Goal: Transaction & Acquisition: Purchase product/service

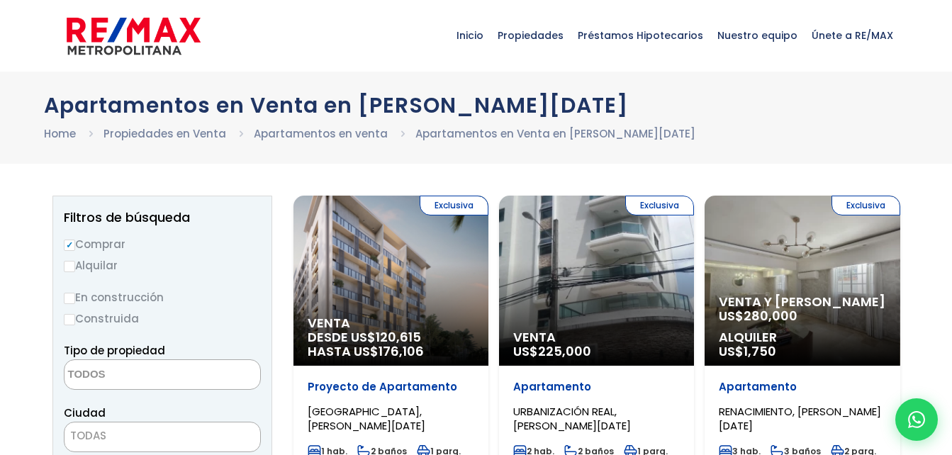
select select
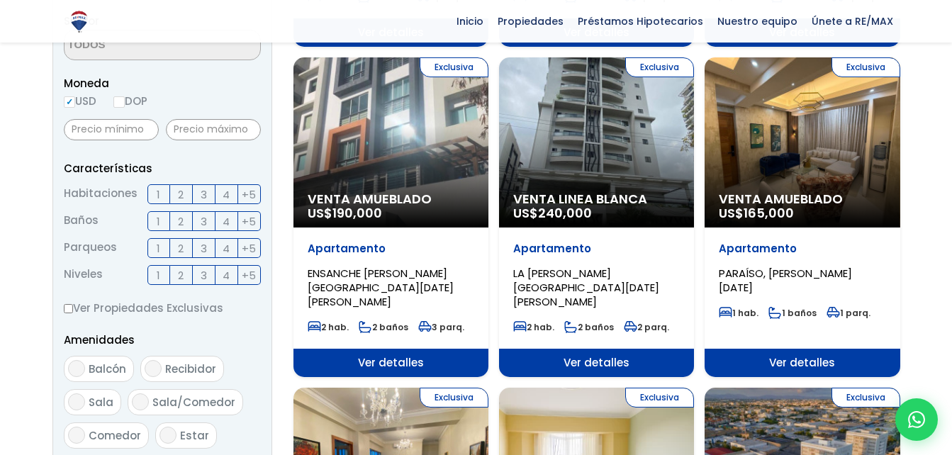
scroll to position [397, 0]
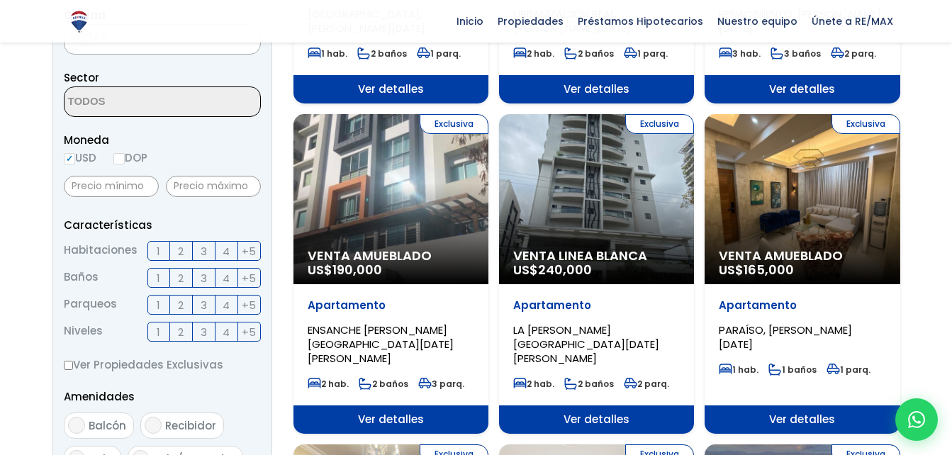
click at [223, 108] on span at bounding box center [162, 101] width 197 height 30
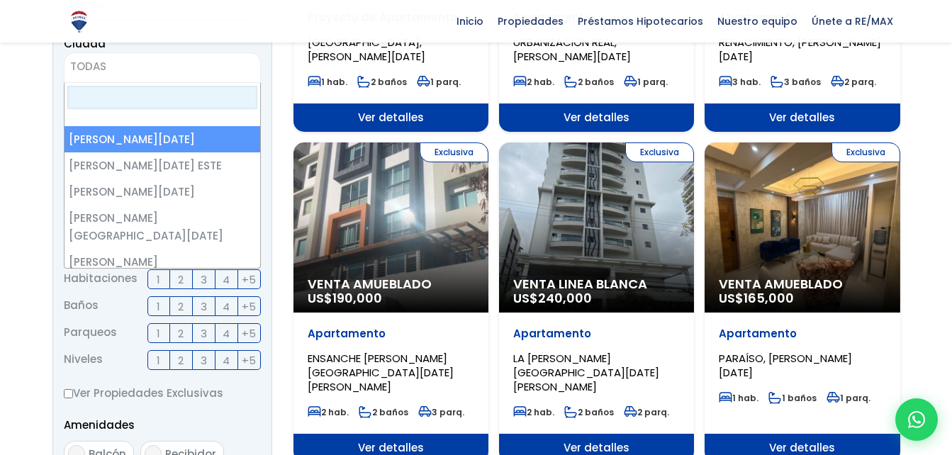
click at [116, 63] on span "TODAS" at bounding box center [163, 67] width 196 height 20
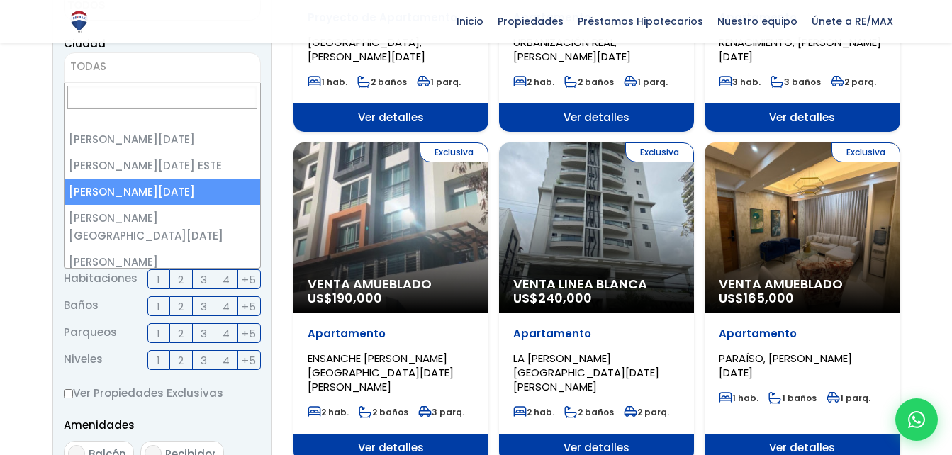
select select "149"
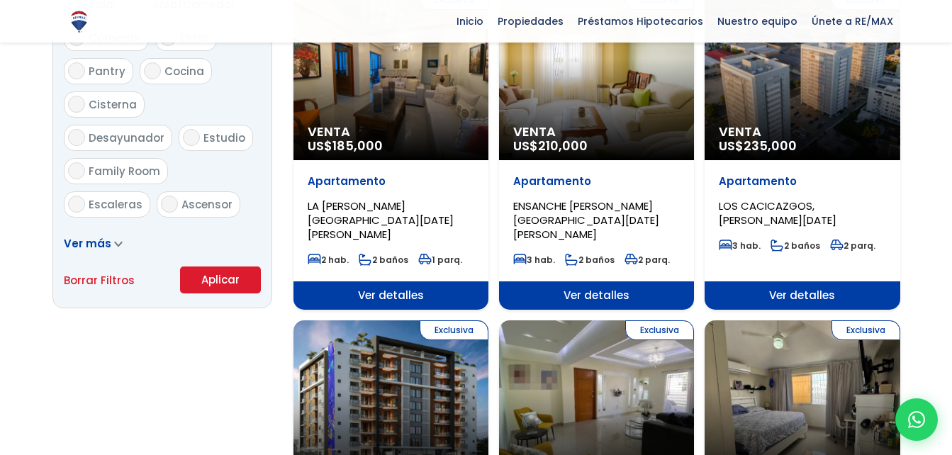
scroll to position [879, 0]
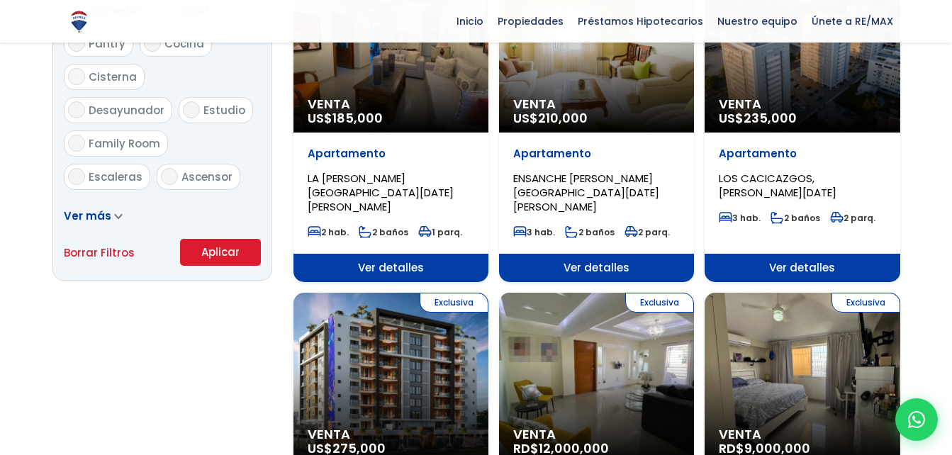
click at [238, 260] on button "Aplicar" at bounding box center [220, 252] width 81 height 27
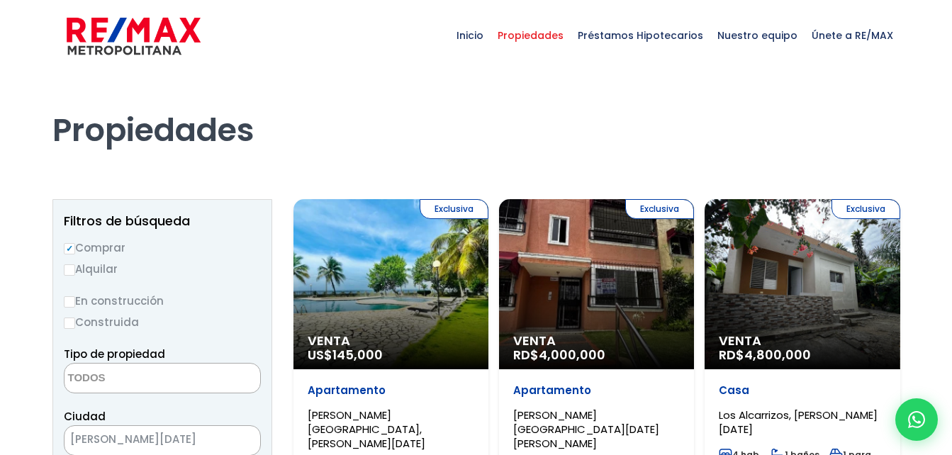
select select
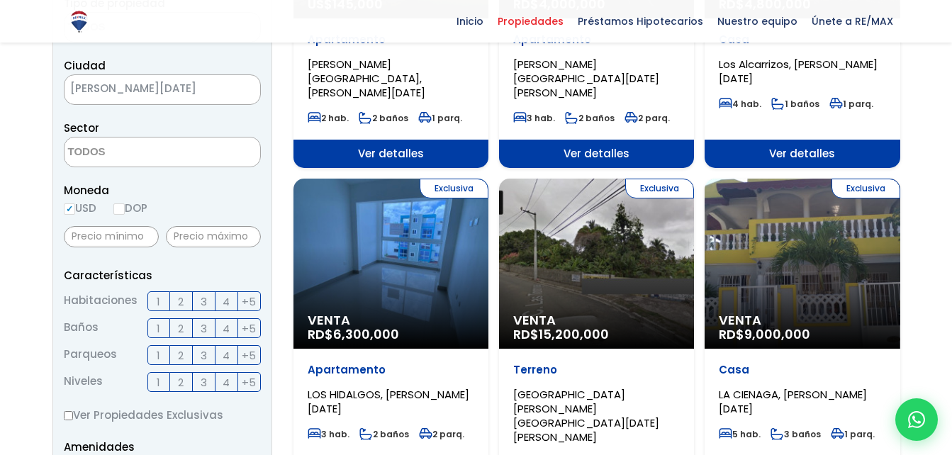
scroll to position [369, 0]
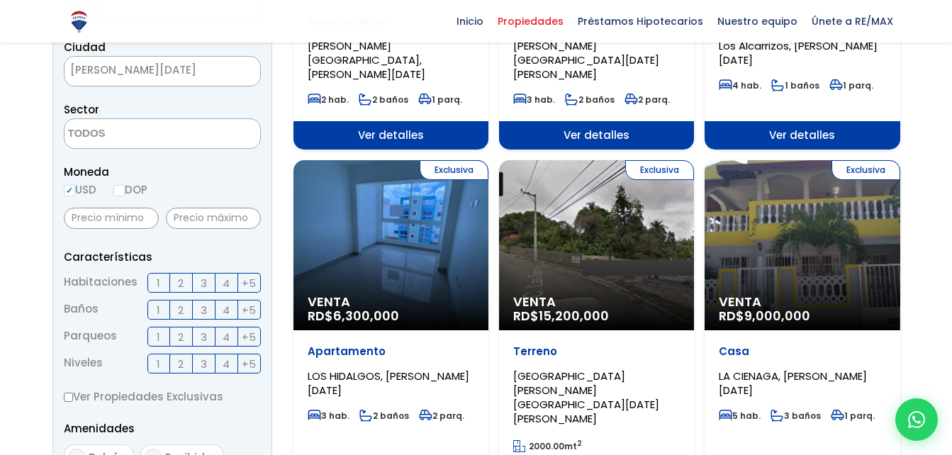
click at [393, 245] on div "Exclusiva Venta RD$ 6,300,000" at bounding box center [390, 245] width 195 height 170
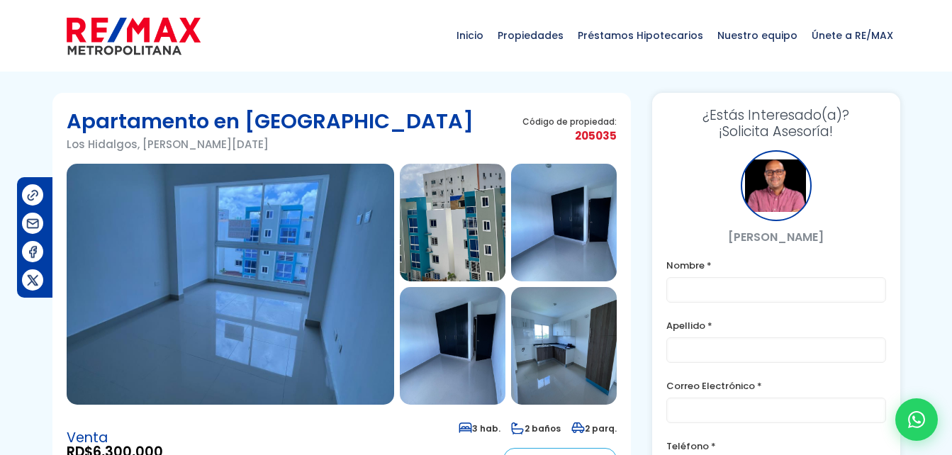
click at [461, 240] on img at bounding box center [453, 223] width 106 height 118
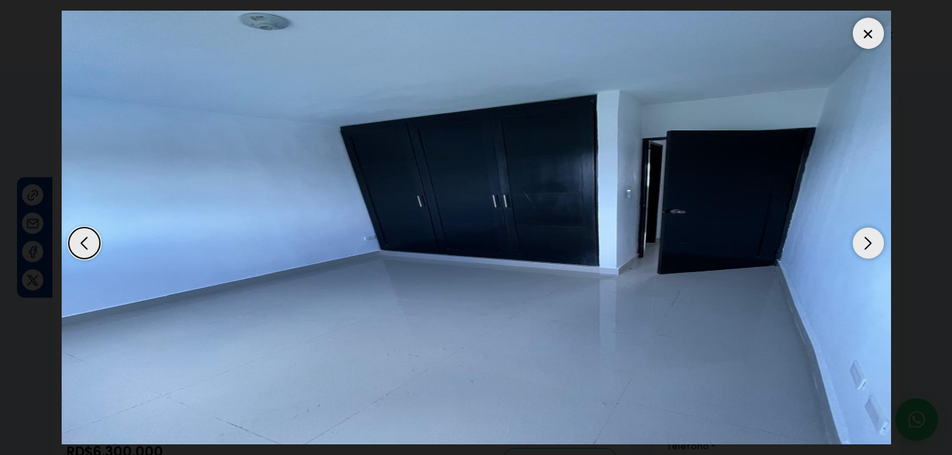
click at [868, 240] on div "Next slide" at bounding box center [868, 243] width 31 height 31
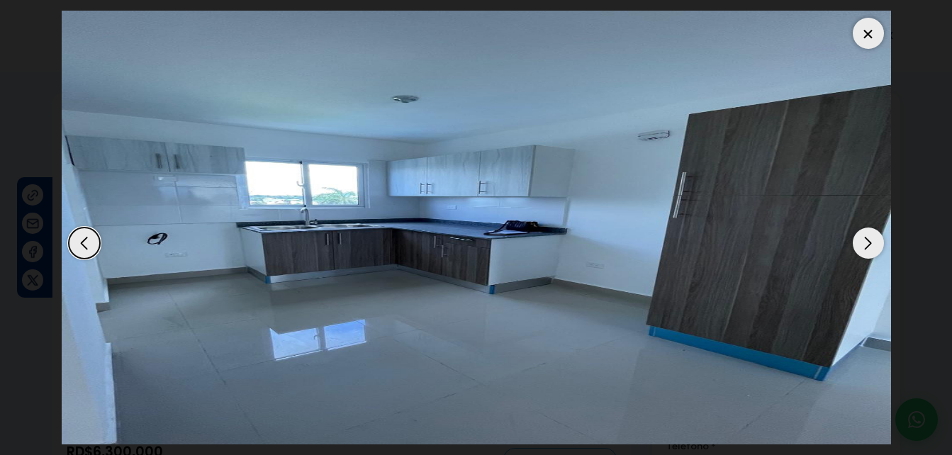
click at [868, 240] on div "Next slide" at bounding box center [868, 243] width 31 height 31
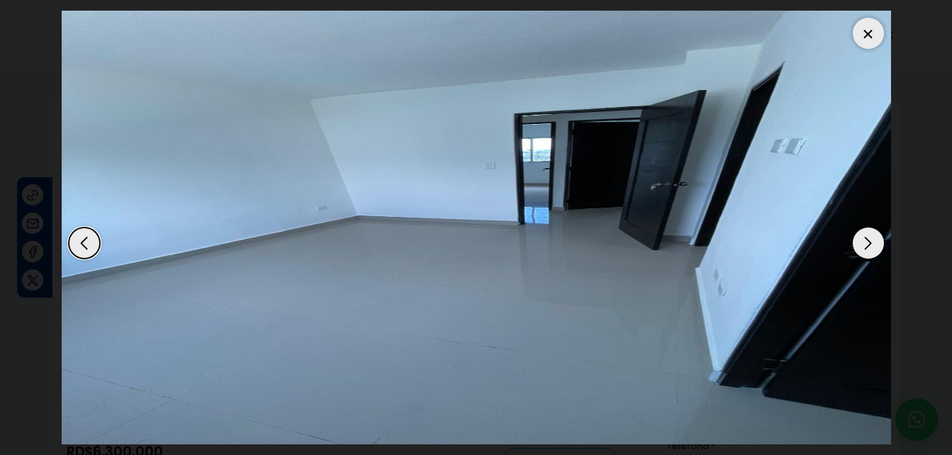
click at [868, 240] on div "Next slide" at bounding box center [868, 243] width 31 height 31
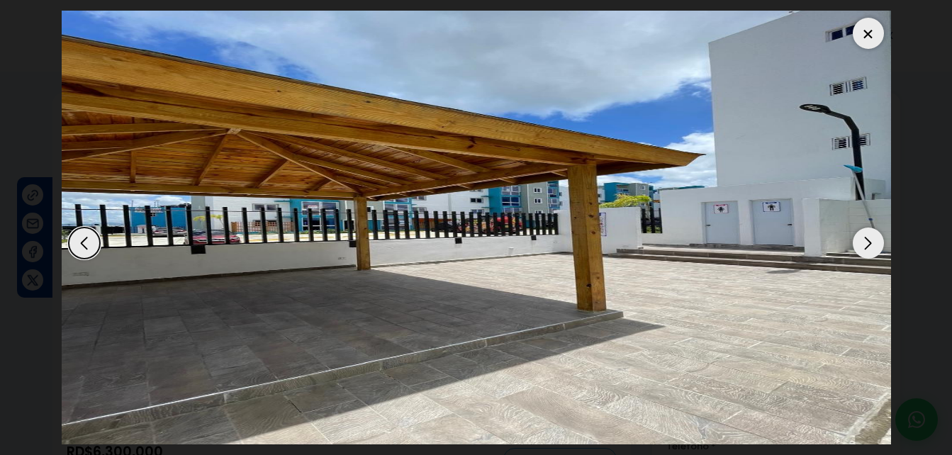
click at [868, 240] on div "Next slide" at bounding box center [868, 243] width 31 height 31
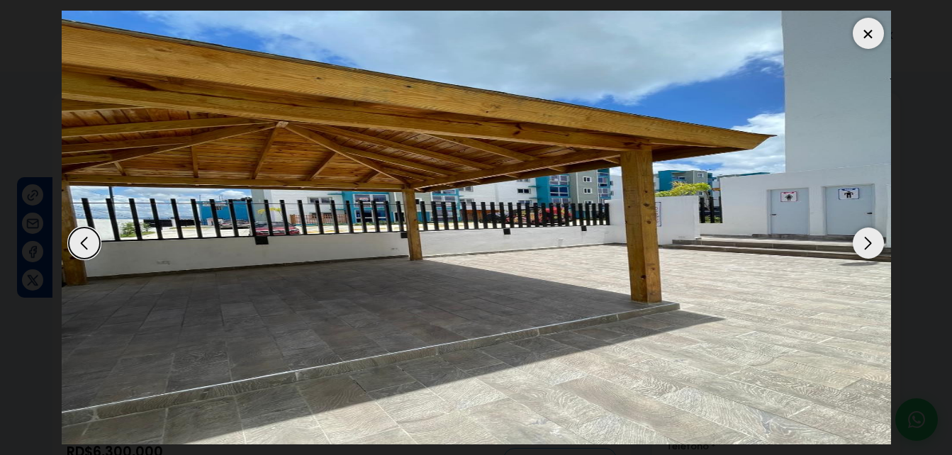
click at [868, 240] on div "Next slide" at bounding box center [868, 243] width 31 height 31
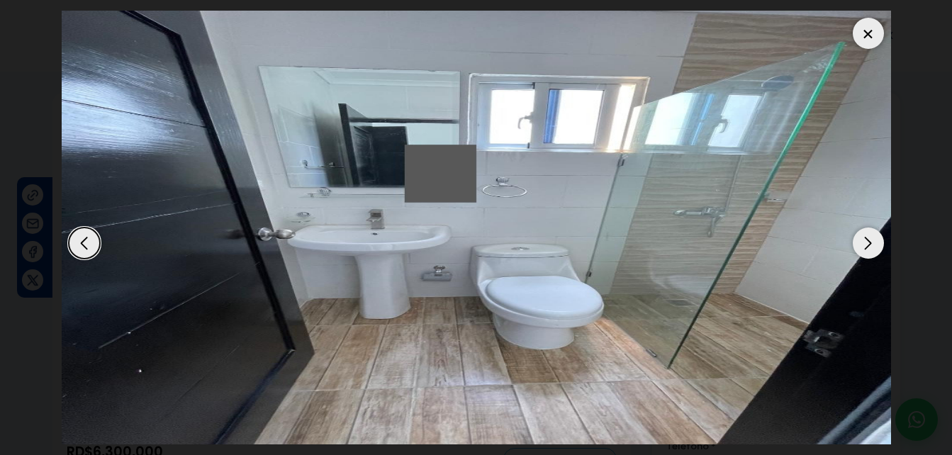
click at [868, 240] on div "Next slide" at bounding box center [868, 243] width 31 height 31
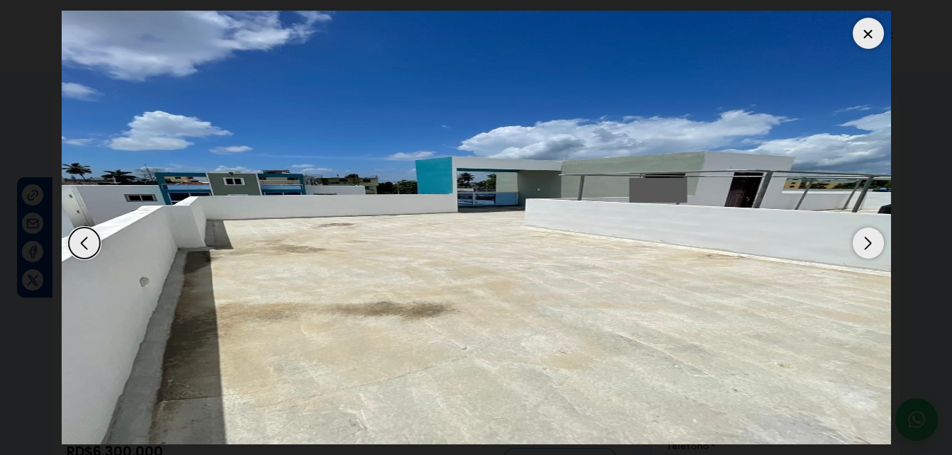
click at [868, 240] on div "Next slide" at bounding box center [868, 243] width 31 height 31
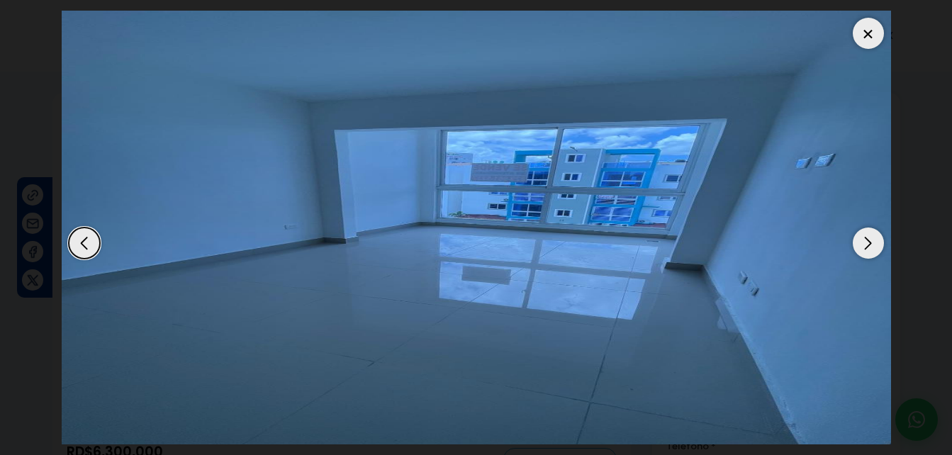
click at [868, 240] on div "Next slide" at bounding box center [868, 243] width 31 height 31
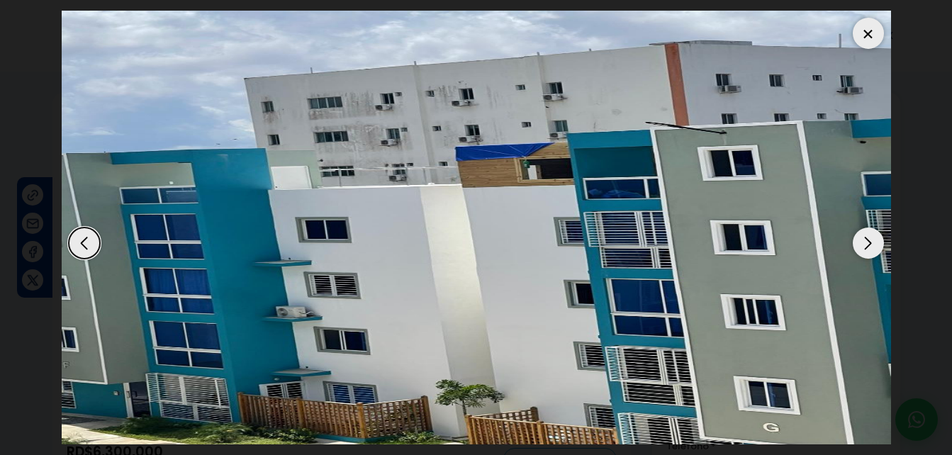
click at [865, 24] on div at bounding box center [868, 33] width 31 height 31
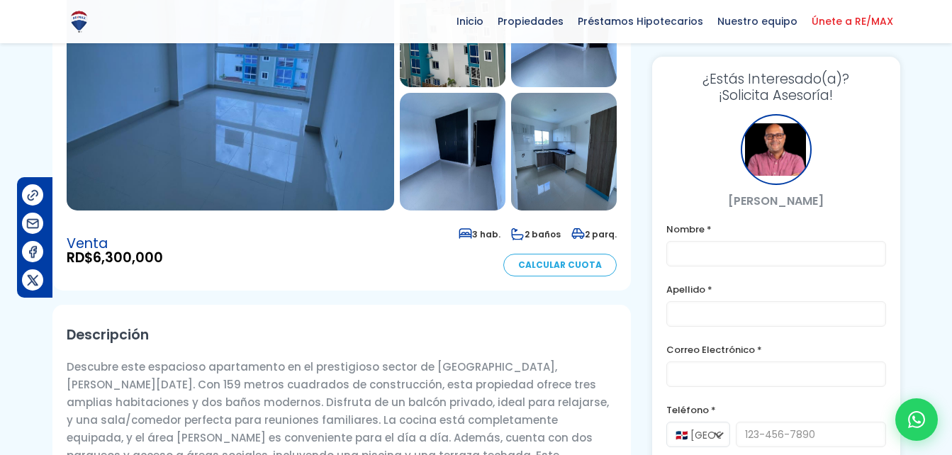
scroll to position [170, 0]
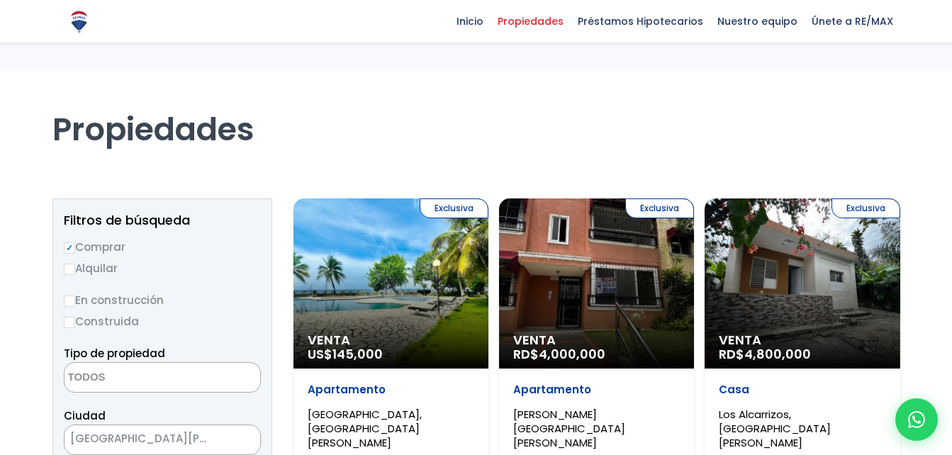
select select
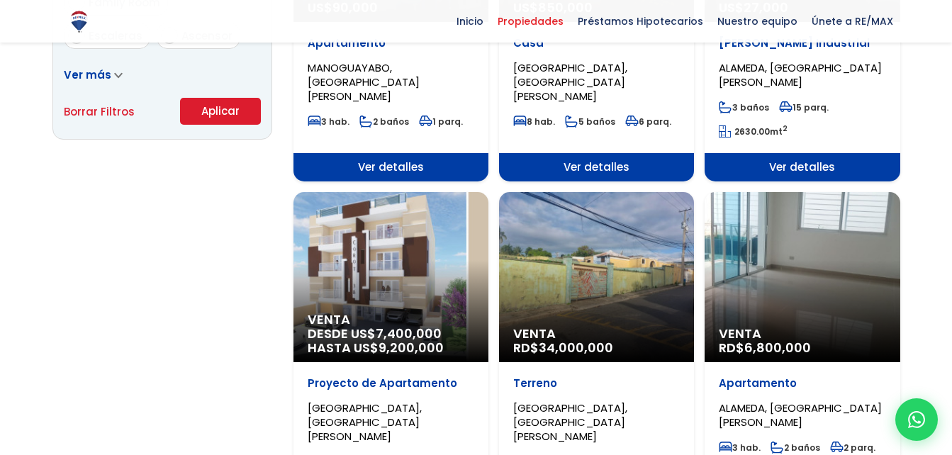
scroll to position [1021, 0]
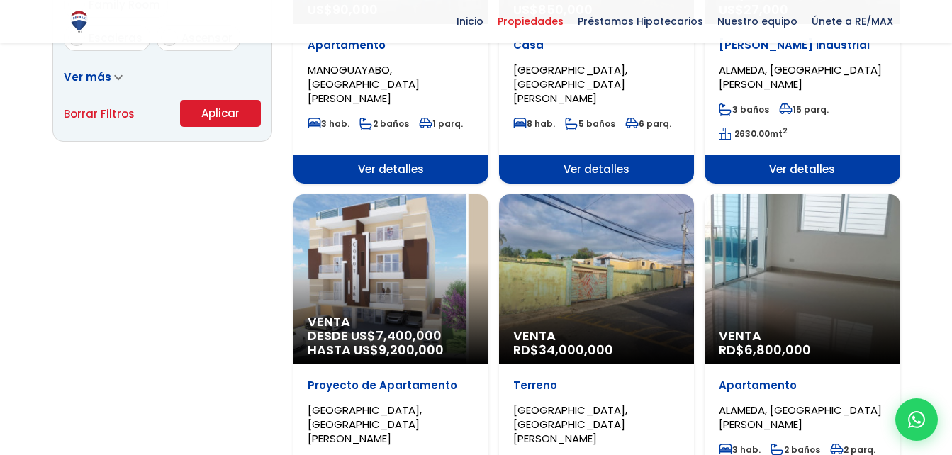
click at [850, 228] on div "Venta RD$ 6,800,000" at bounding box center [802, 279] width 195 height 170
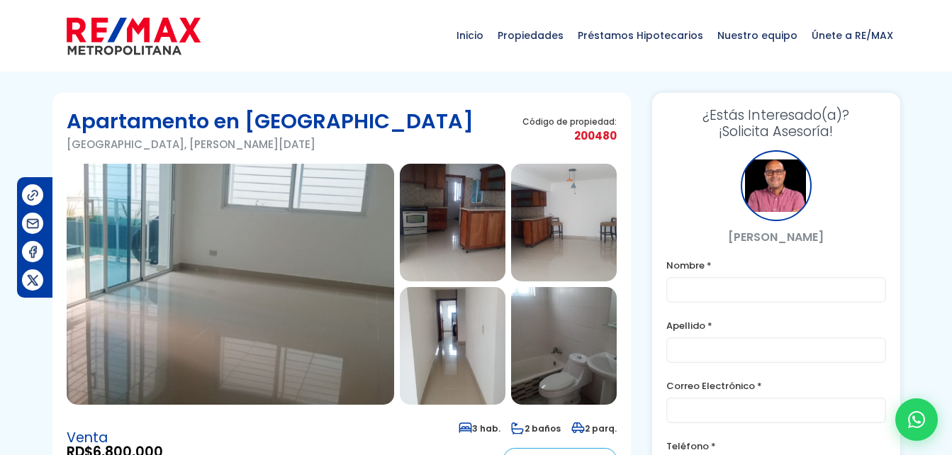
click at [475, 225] on img at bounding box center [453, 223] width 106 height 118
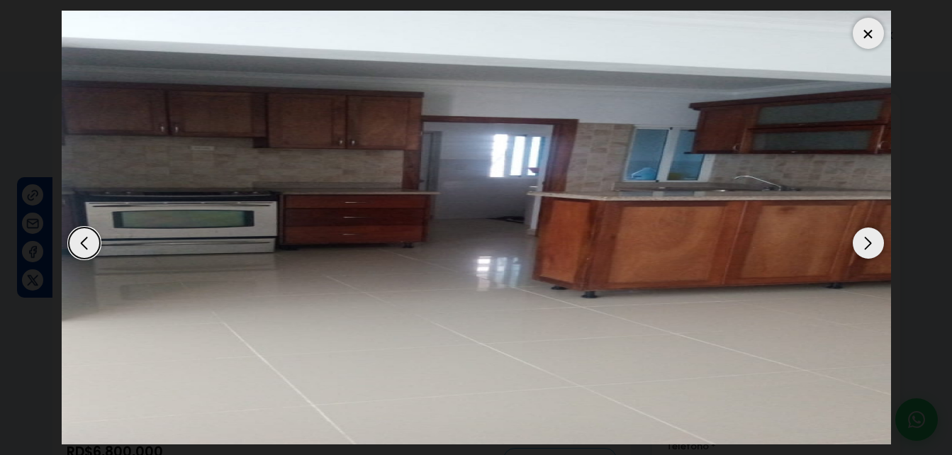
click at [870, 243] on div "Next slide" at bounding box center [868, 243] width 31 height 31
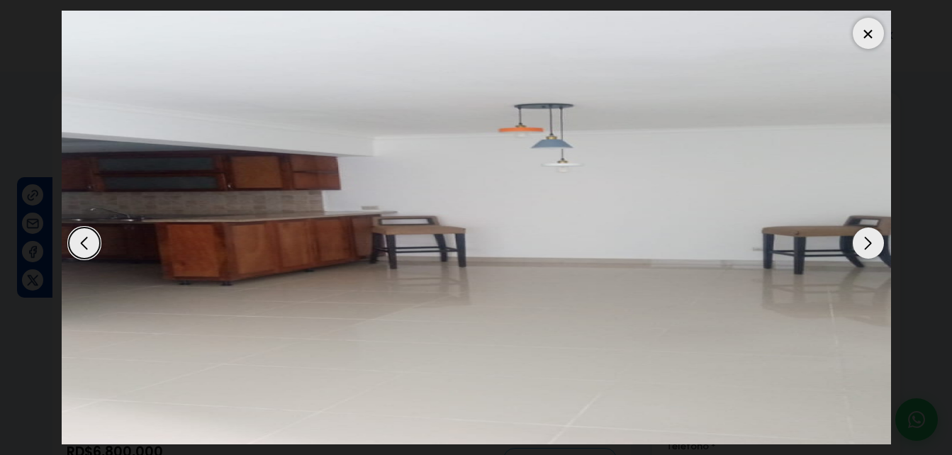
click at [870, 243] on div "Next slide" at bounding box center [868, 243] width 31 height 31
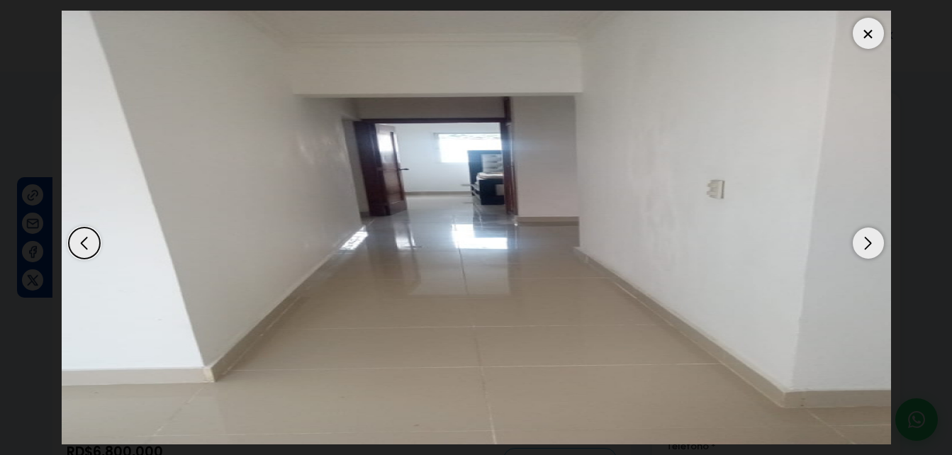
click at [870, 243] on div "Next slide" at bounding box center [868, 243] width 31 height 31
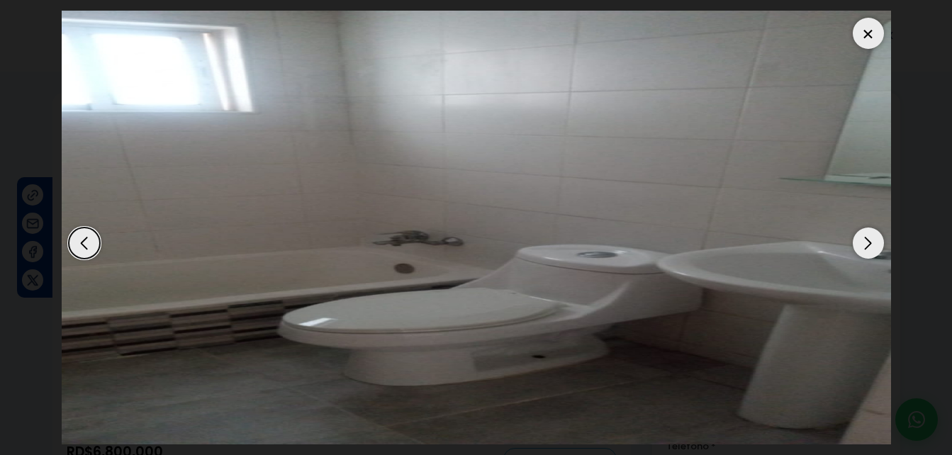
click at [870, 243] on div "Next slide" at bounding box center [868, 243] width 31 height 31
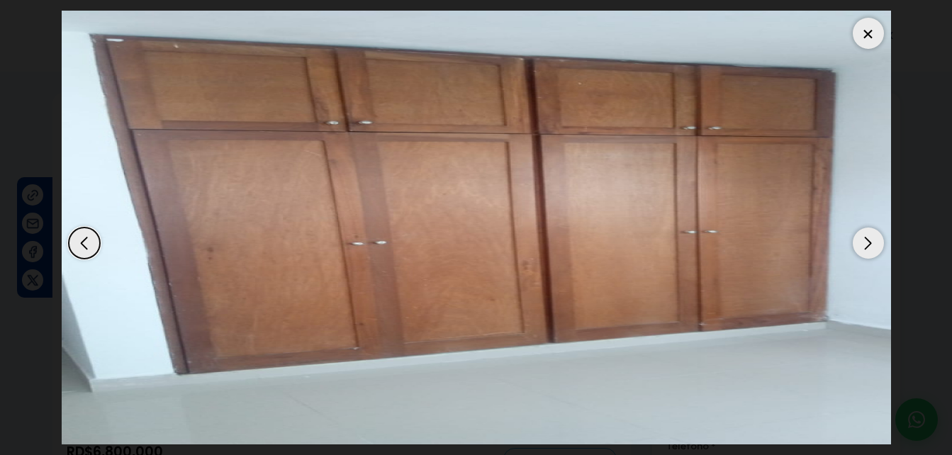
click at [870, 243] on div "Next slide" at bounding box center [868, 243] width 31 height 31
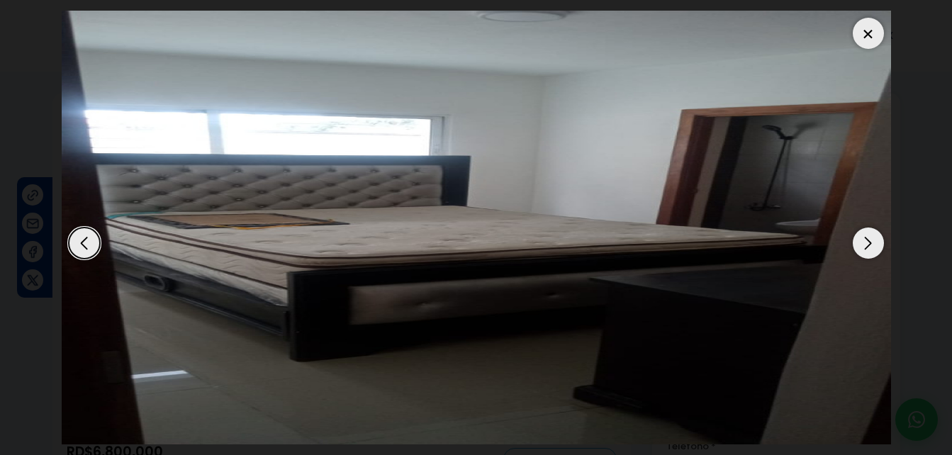
click at [870, 243] on div "Next slide" at bounding box center [868, 243] width 31 height 31
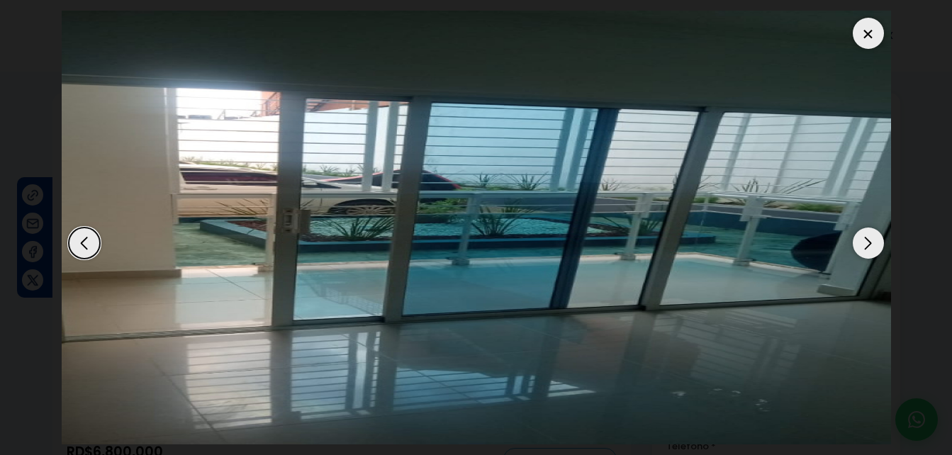
click at [869, 34] on div at bounding box center [868, 33] width 31 height 31
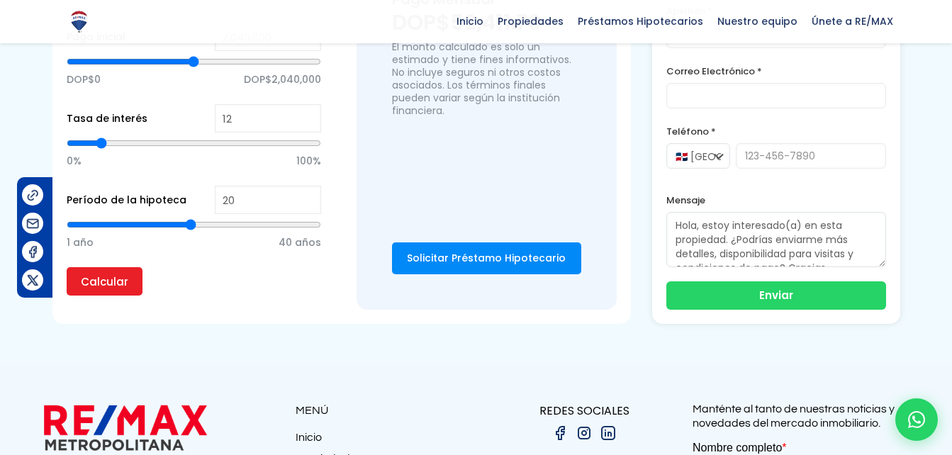
scroll to position [1106, 0]
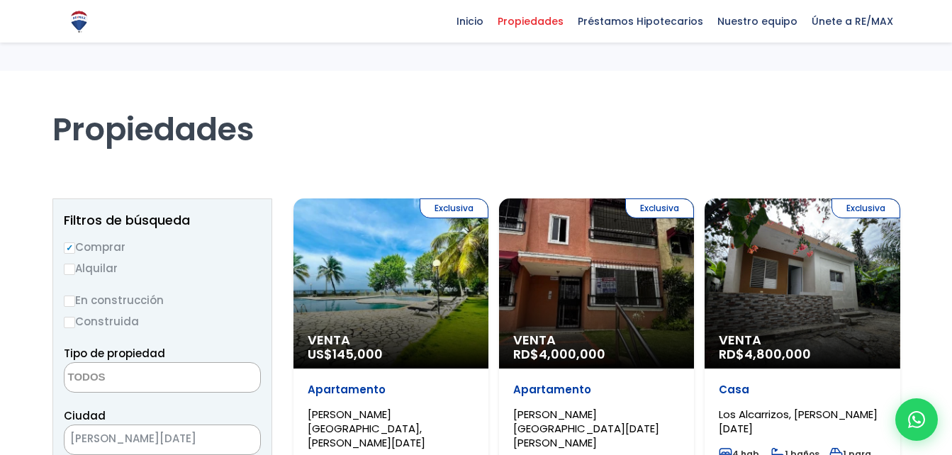
select select
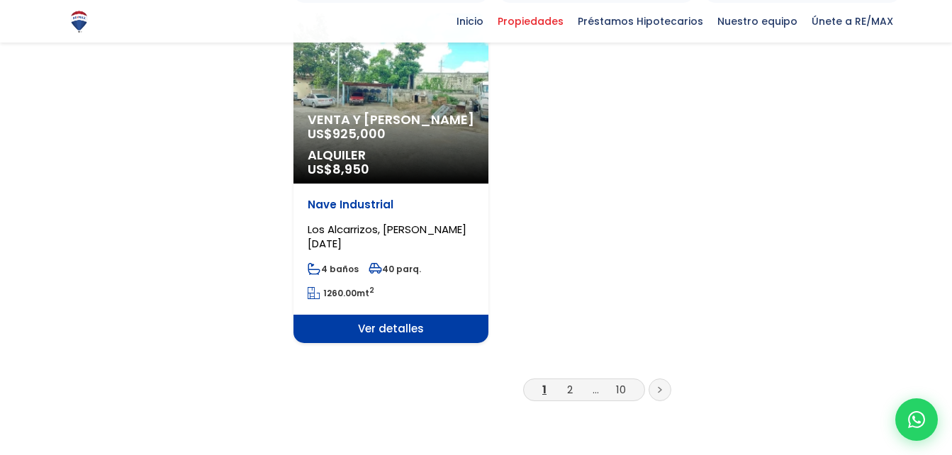
scroll to position [1901, 0]
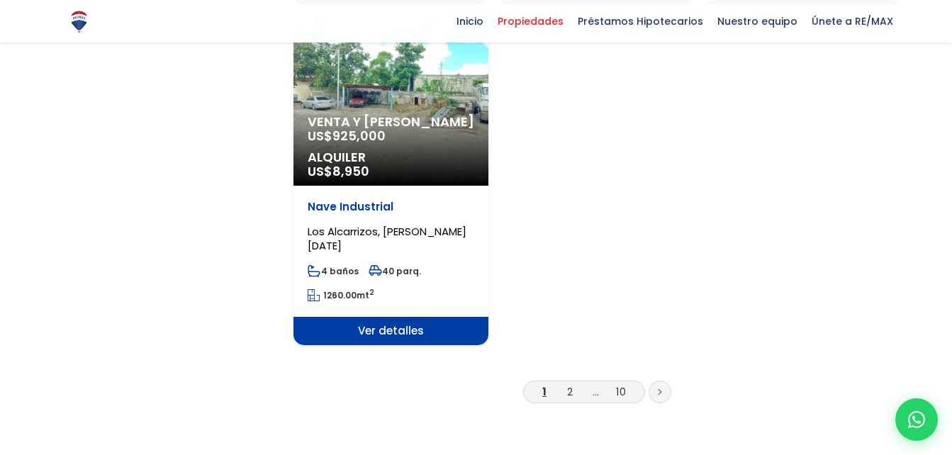
click at [654, 381] on link at bounding box center [660, 392] width 23 height 23
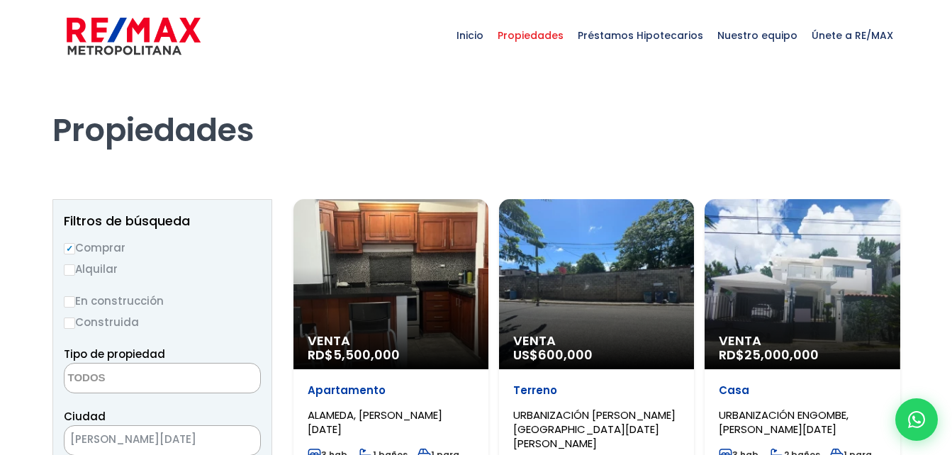
select select
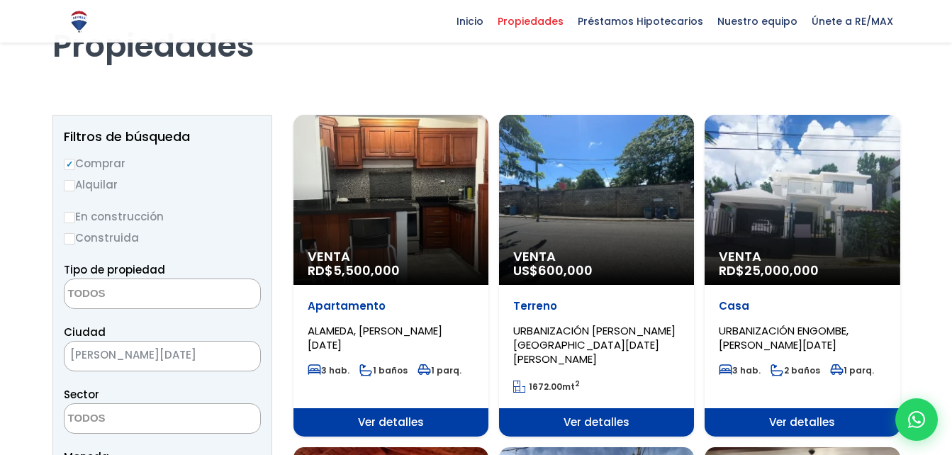
scroll to position [85, 0]
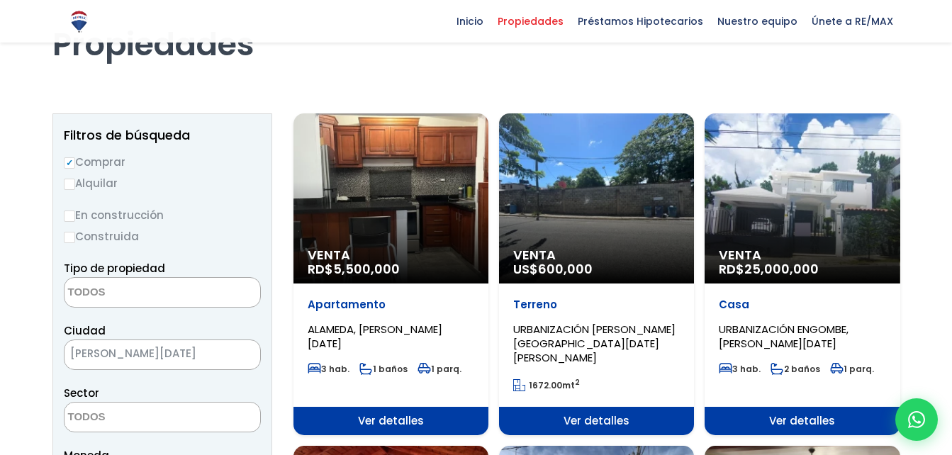
click at [376, 224] on div "Venta RD$ 5,500,000" at bounding box center [390, 198] width 195 height 170
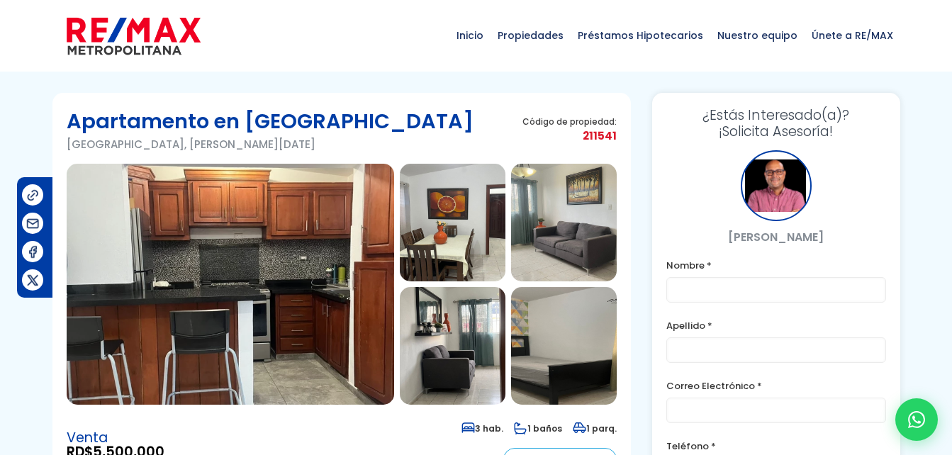
click at [454, 263] on img at bounding box center [453, 223] width 106 height 118
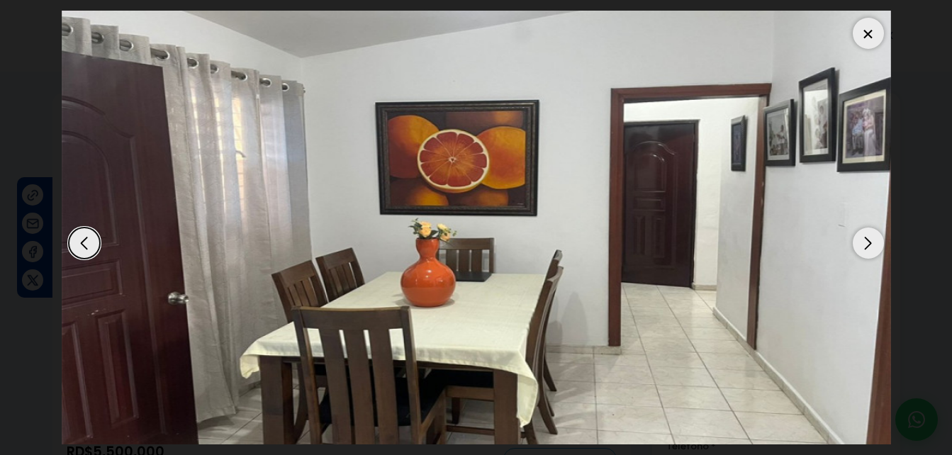
click at [859, 230] on div "Next slide" at bounding box center [868, 243] width 31 height 31
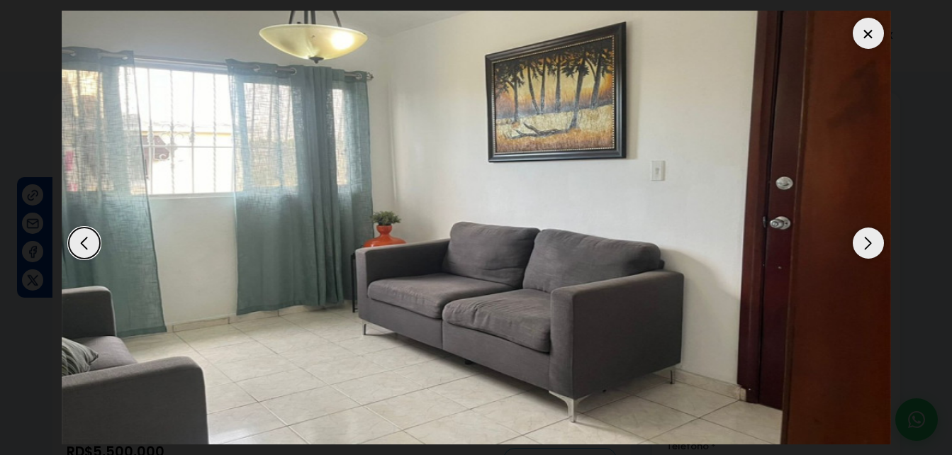
click at [859, 230] on div "Next slide" at bounding box center [868, 243] width 31 height 31
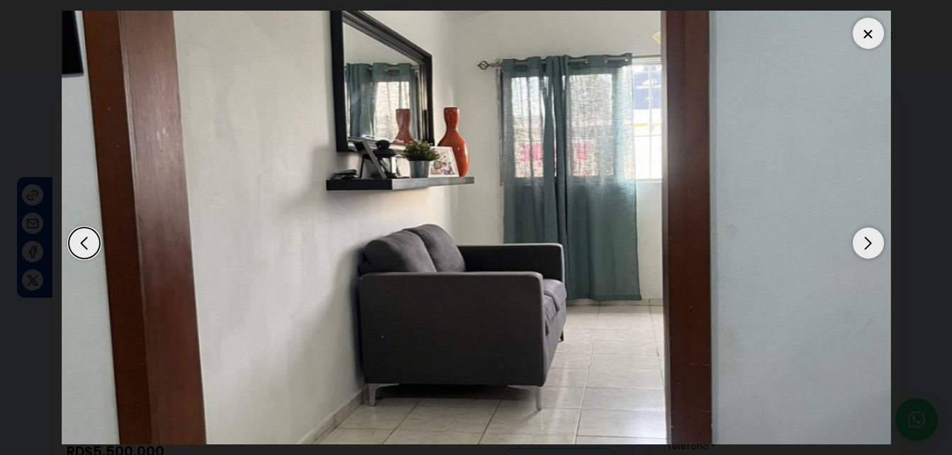
click at [859, 230] on div "Next slide" at bounding box center [868, 243] width 31 height 31
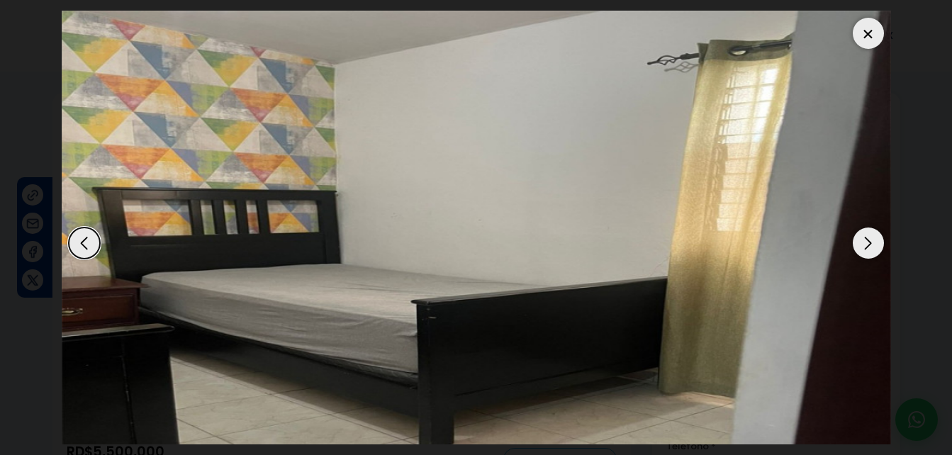
click at [859, 230] on div "Next slide" at bounding box center [868, 243] width 31 height 31
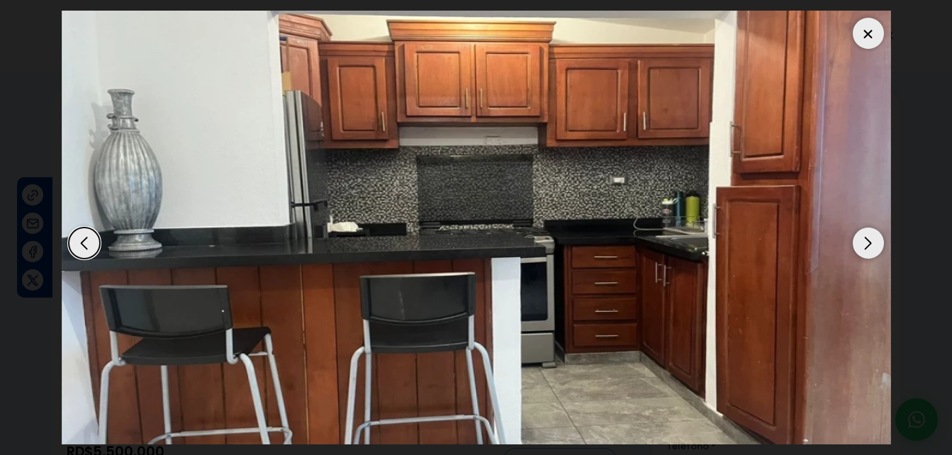
click at [859, 230] on div "Next slide" at bounding box center [868, 243] width 31 height 31
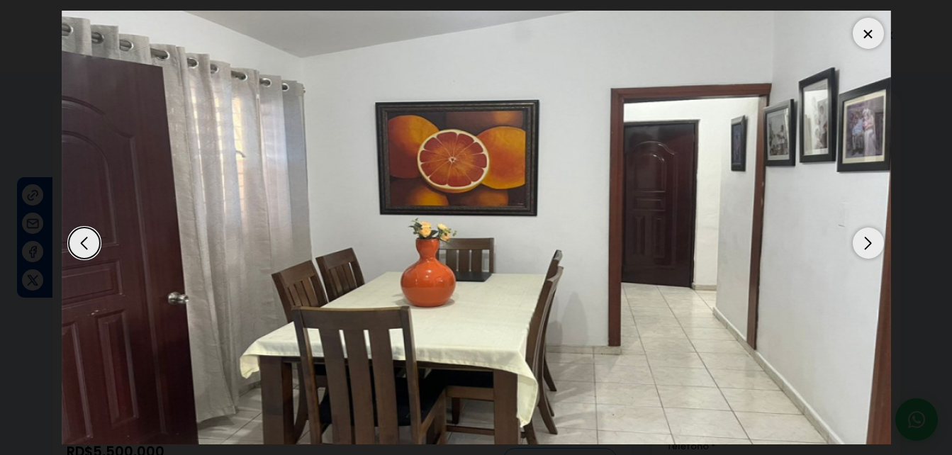
click at [859, 230] on div "Next slide" at bounding box center [868, 243] width 31 height 31
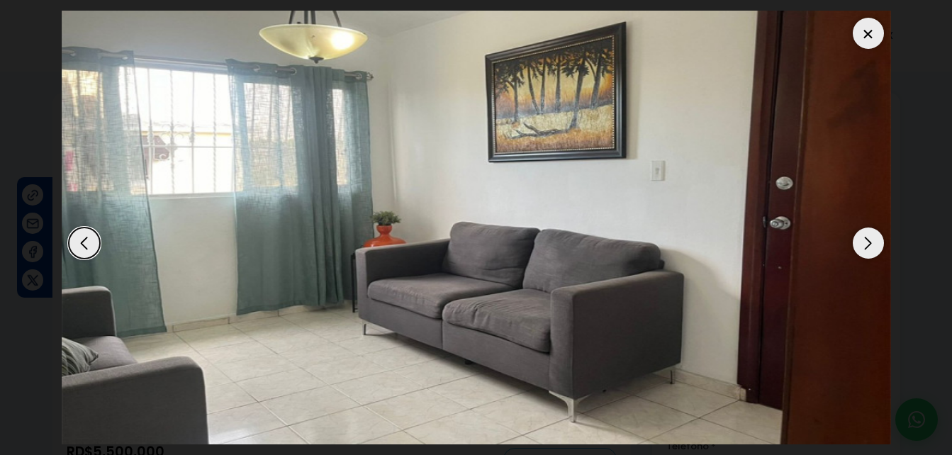
click at [869, 35] on div at bounding box center [868, 33] width 31 height 31
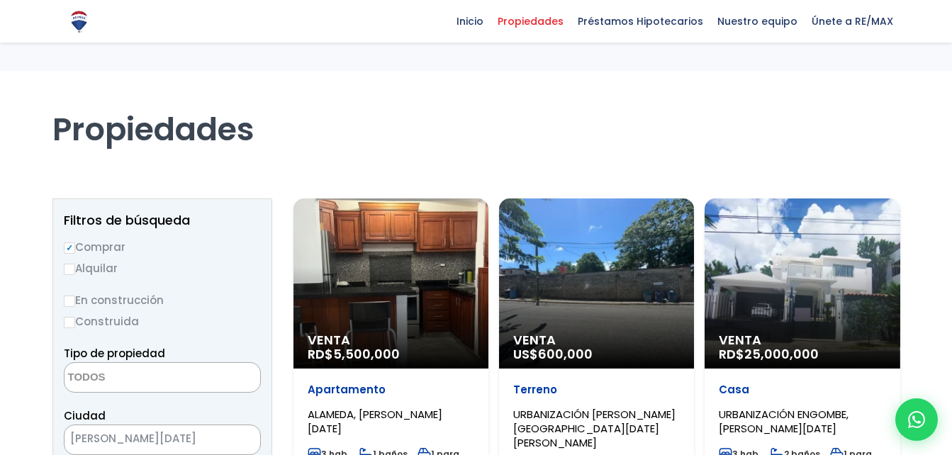
select select
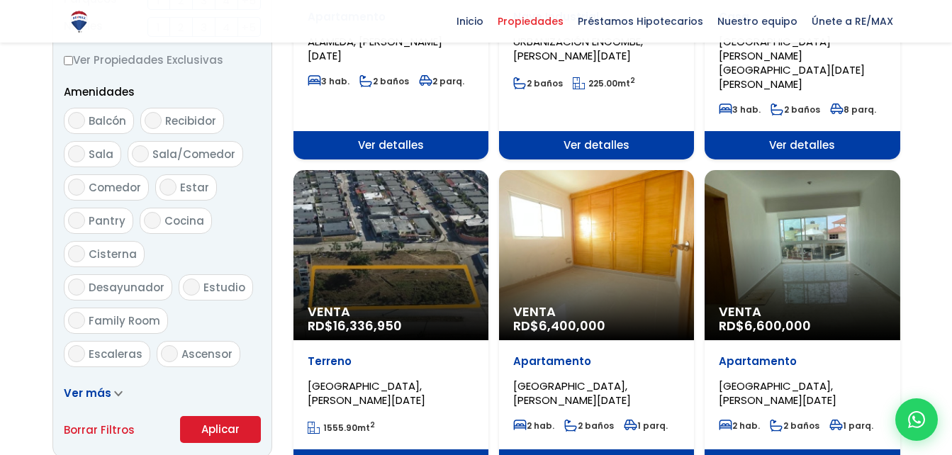
scroll to position [709, 0]
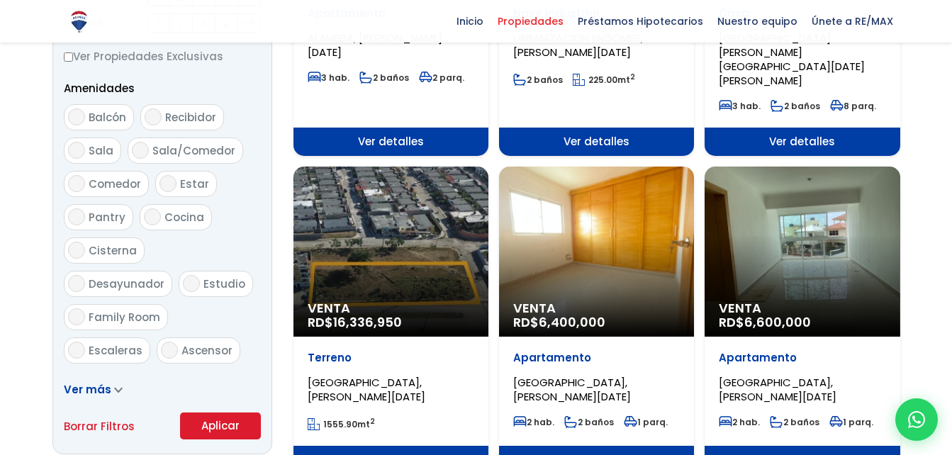
click at [619, 238] on div "Venta RD$ 6,400,000" at bounding box center [596, 252] width 195 height 170
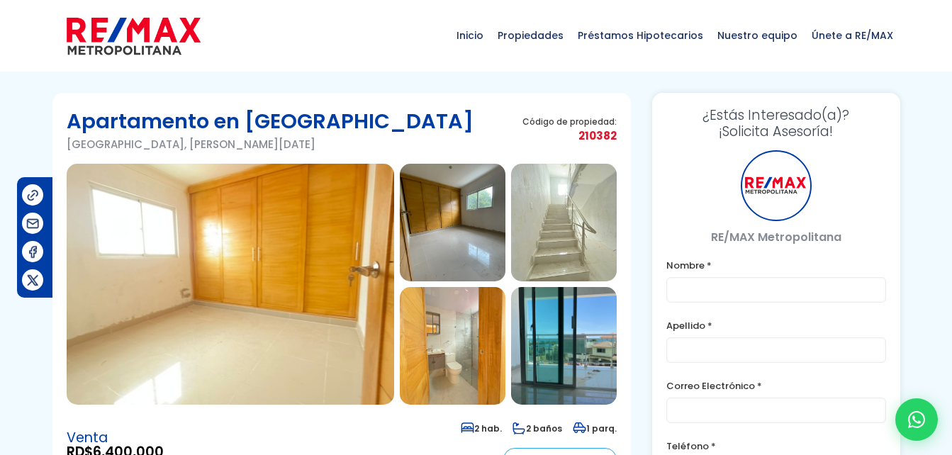
click at [622, 234] on section "Apartamento en [GEOGRAPHIC_DATA][PERSON_NAME][GEOGRAPHIC_DATA][DATE][PERSON_NAM…" at bounding box center [341, 289] width 578 height 392
click at [462, 223] on img at bounding box center [453, 223] width 106 height 118
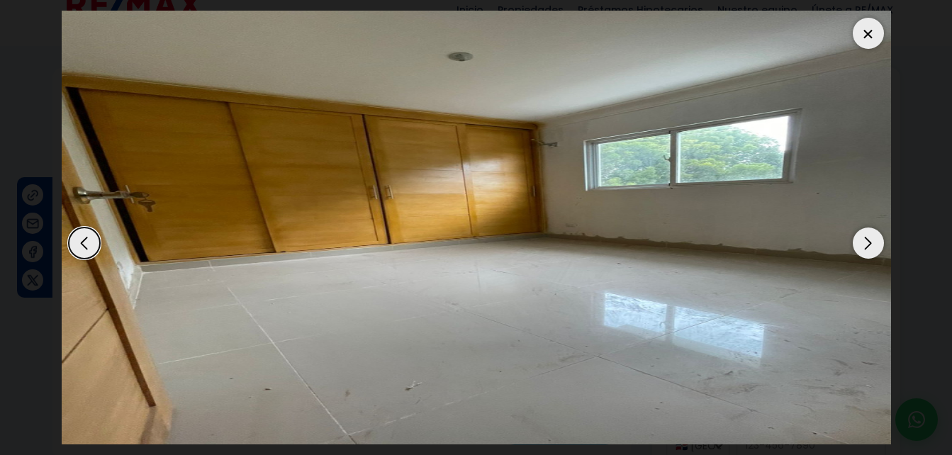
scroll to position [28, 0]
click at [868, 239] on div "Next slide" at bounding box center [868, 243] width 31 height 31
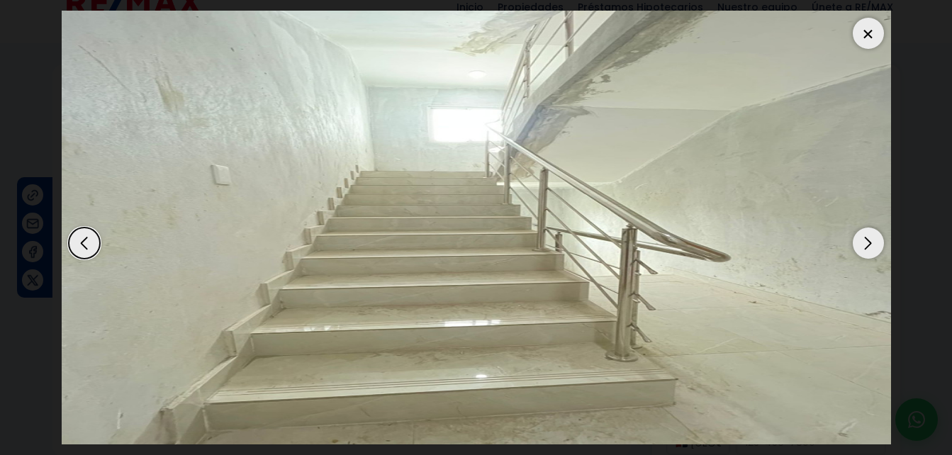
click at [868, 239] on div "Next slide" at bounding box center [868, 243] width 31 height 31
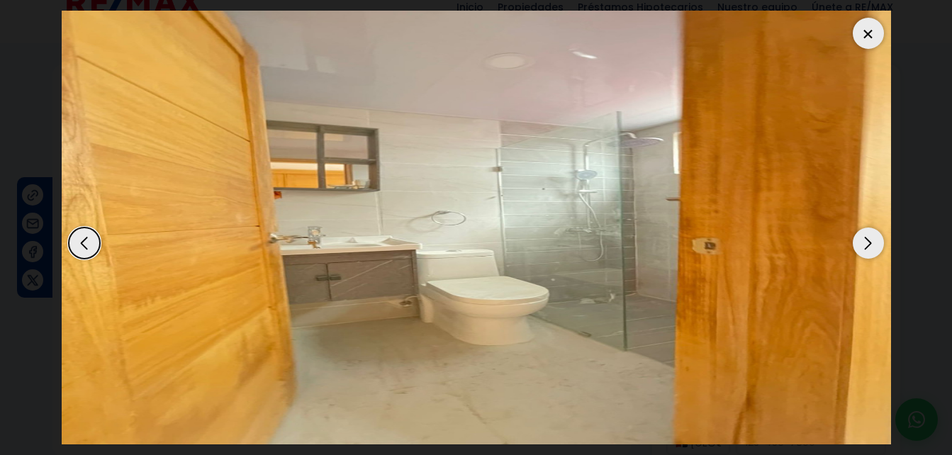
click at [868, 239] on div "Next slide" at bounding box center [868, 243] width 31 height 31
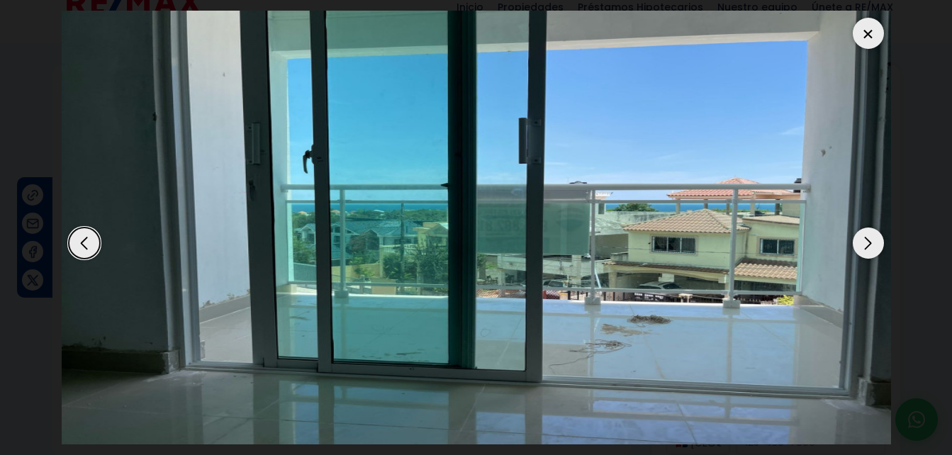
click at [868, 239] on div "Next slide" at bounding box center [868, 243] width 31 height 31
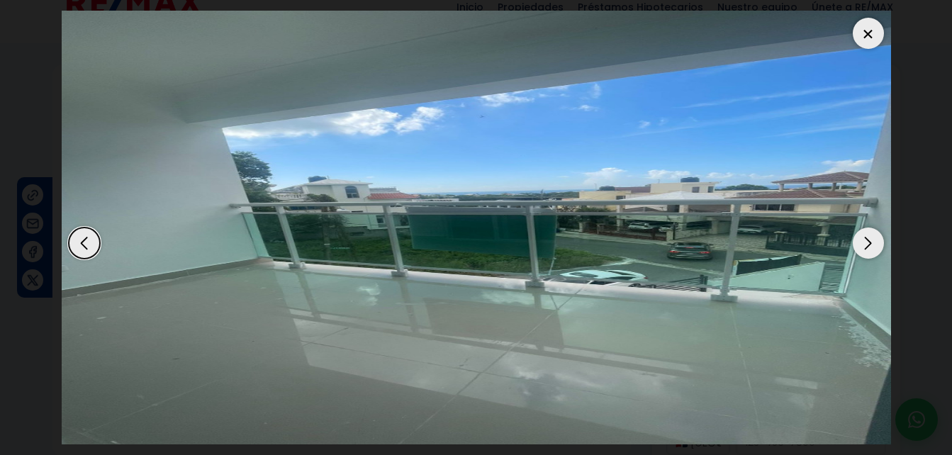
click at [868, 239] on div "Next slide" at bounding box center [868, 243] width 31 height 31
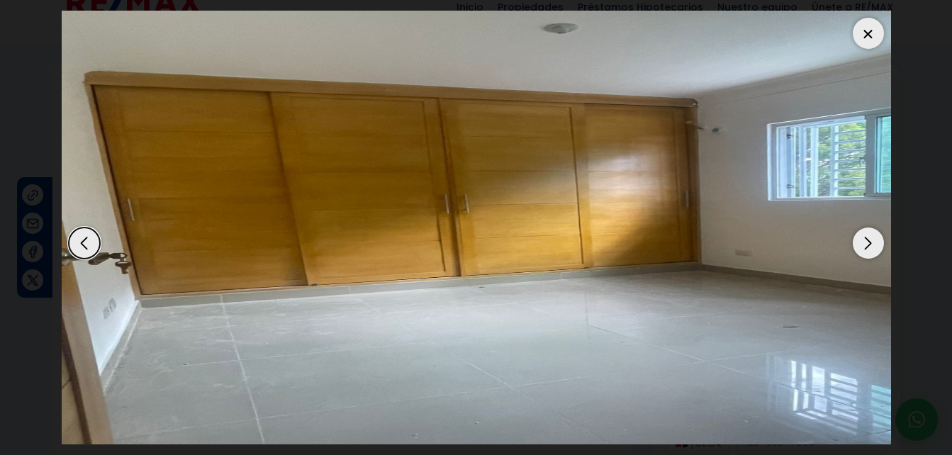
click at [868, 239] on div "Next slide" at bounding box center [868, 243] width 31 height 31
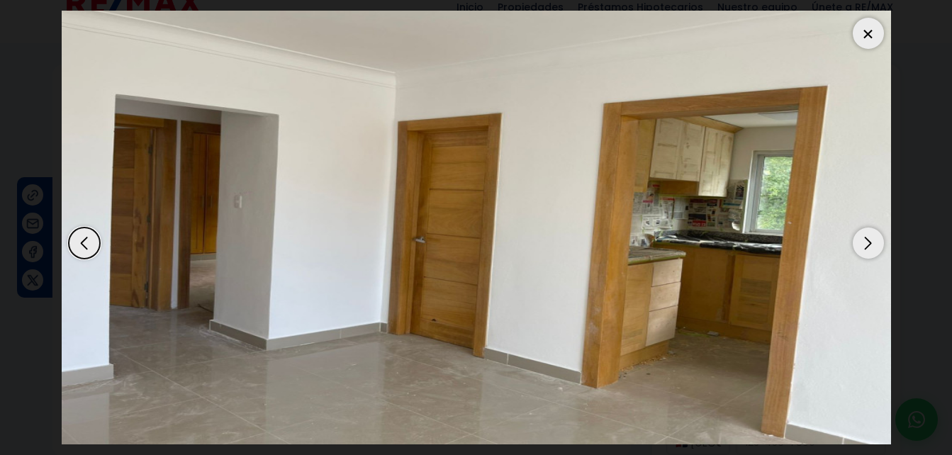
click at [857, 254] on div "Next slide" at bounding box center [868, 243] width 31 height 31
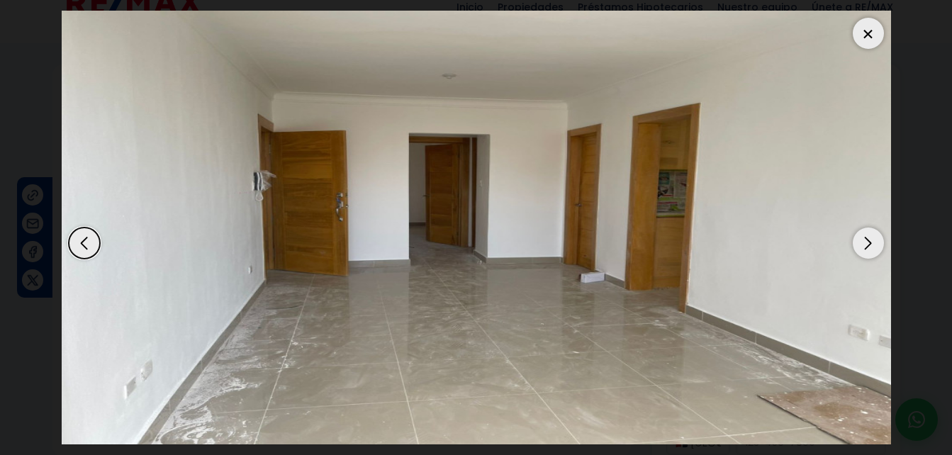
click at [857, 254] on div "Next slide" at bounding box center [868, 243] width 31 height 31
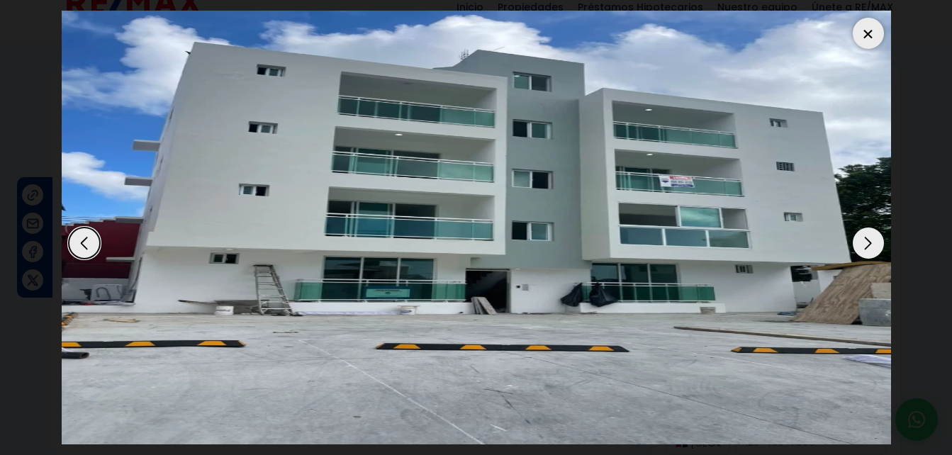
click at [857, 254] on div "Next slide" at bounding box center [868, 243] width 31 height 31
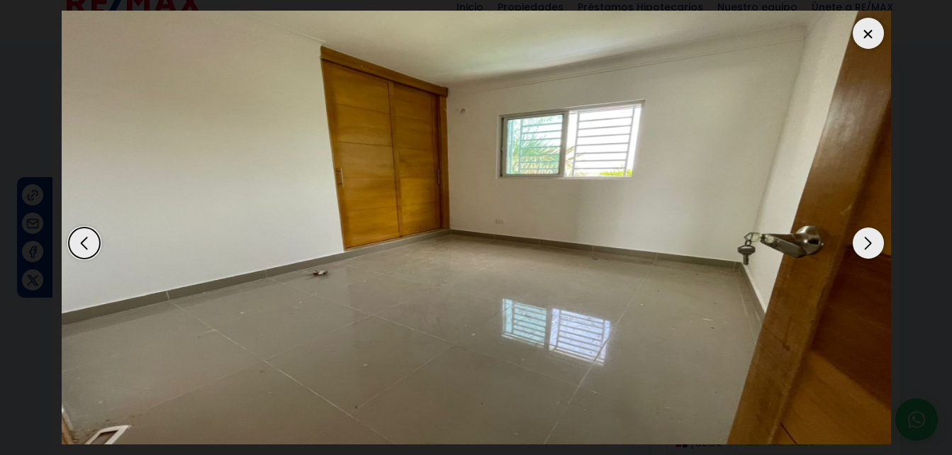
click at [857, 254] on div "Next slide" at bounding box center [868, 243] width 31 height 31
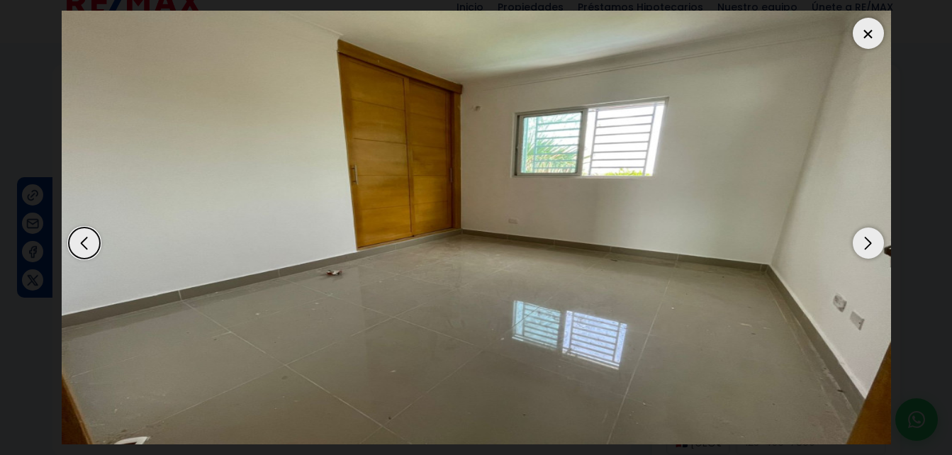
click at [857, 254] on div "Next slide" at bounding box center [868, 243] width 31 height 31
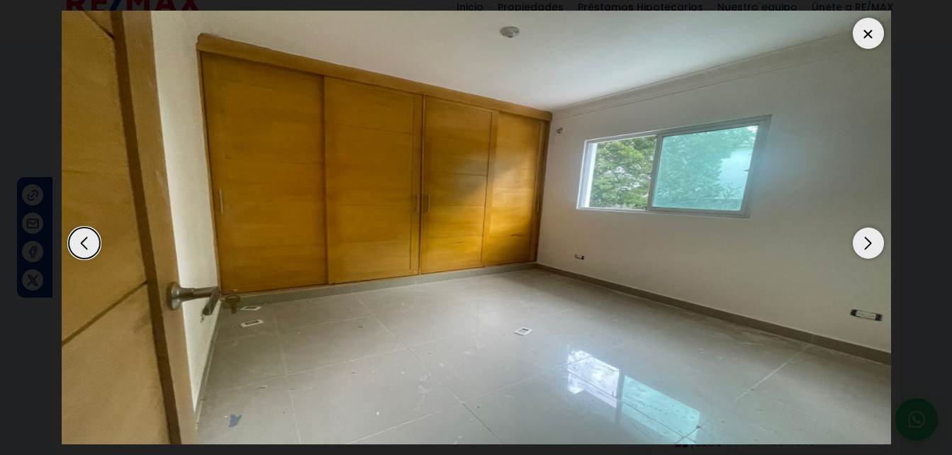
click at [857, 254] on div "Next slide" at bounding box center [868, 243] width 31 height 31
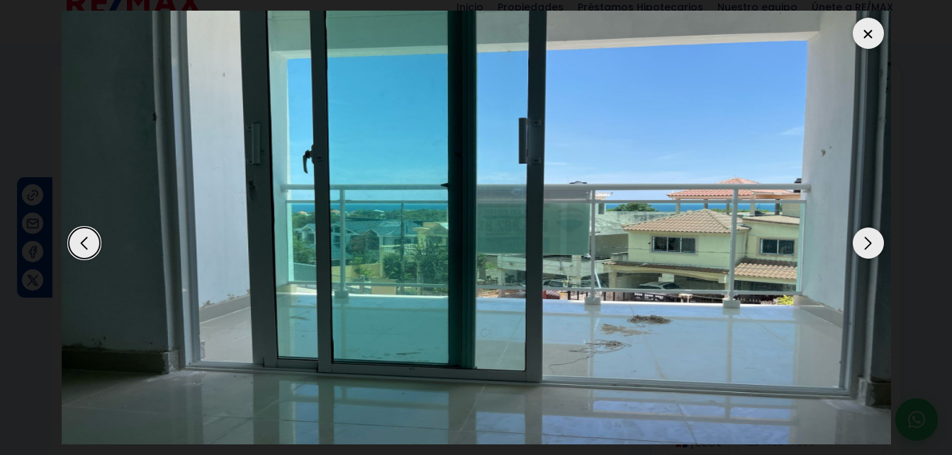
click at [861, 40] on div at bounding box center [868, 33] width 31 height 31
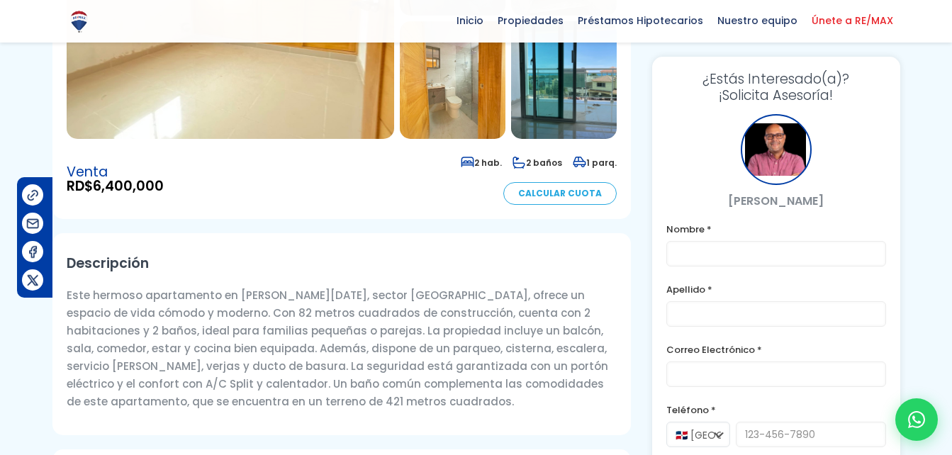
scroll to position [312, 0]
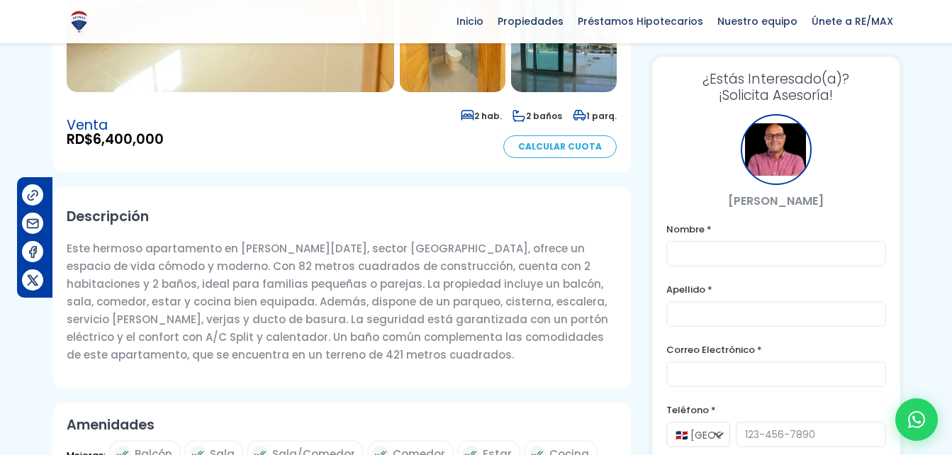
click at [576, 147] on link "Calcular Cuota" at bounding box center [559, 146] width 113 height 23
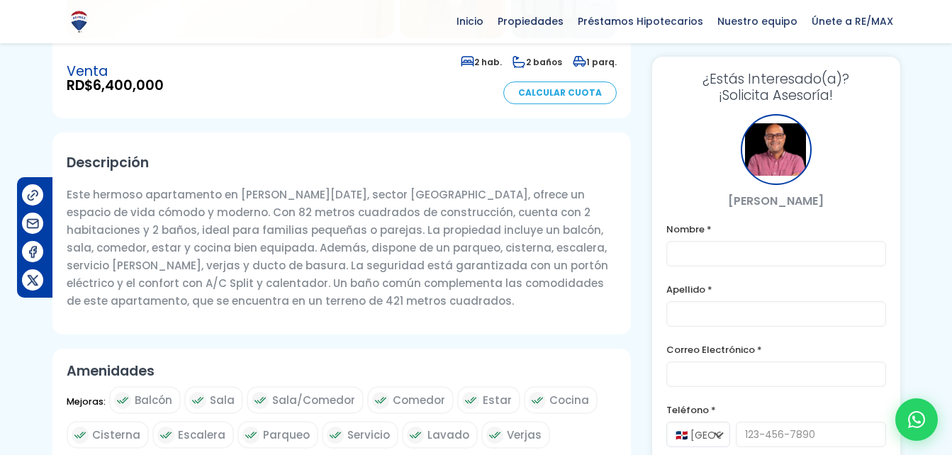
scroll to position [408, 0]
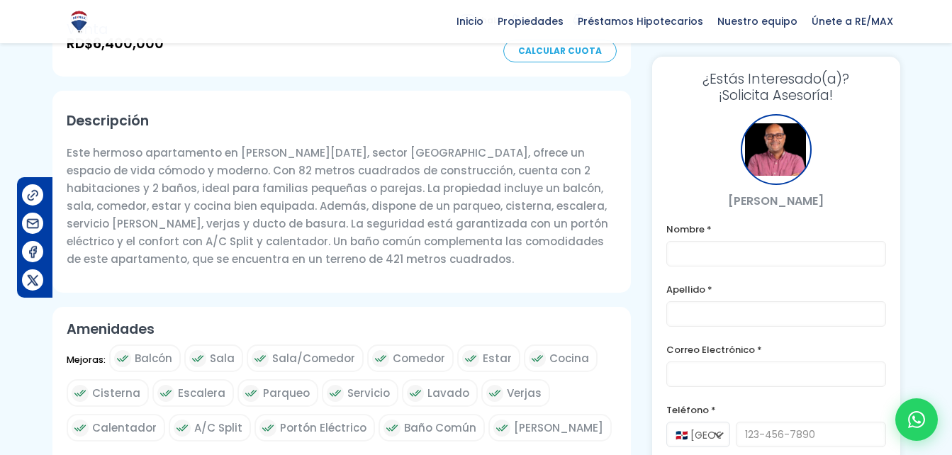
click at [434, 153] on p "Este hermoso apartamento en Santo Domingo Oeste, sector Mirador del Oeste, ofre…" at bounding box center [342, 206] width 550 height 124
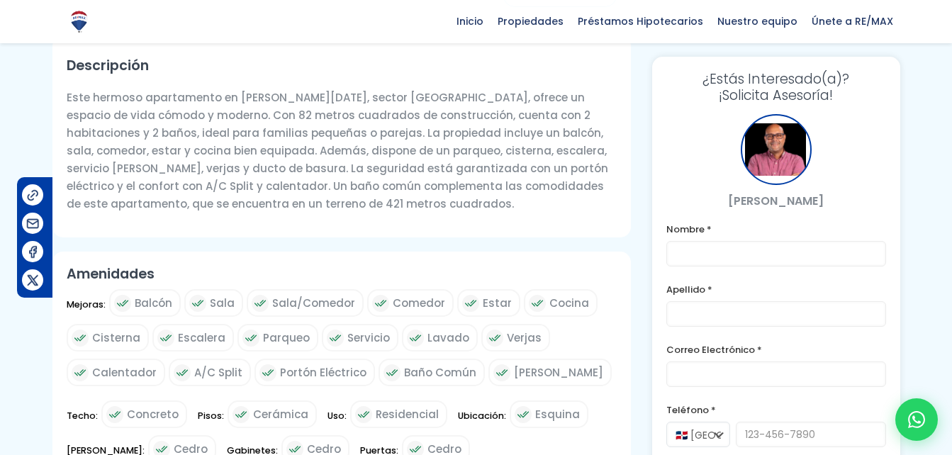
scroll to position [464, 0]
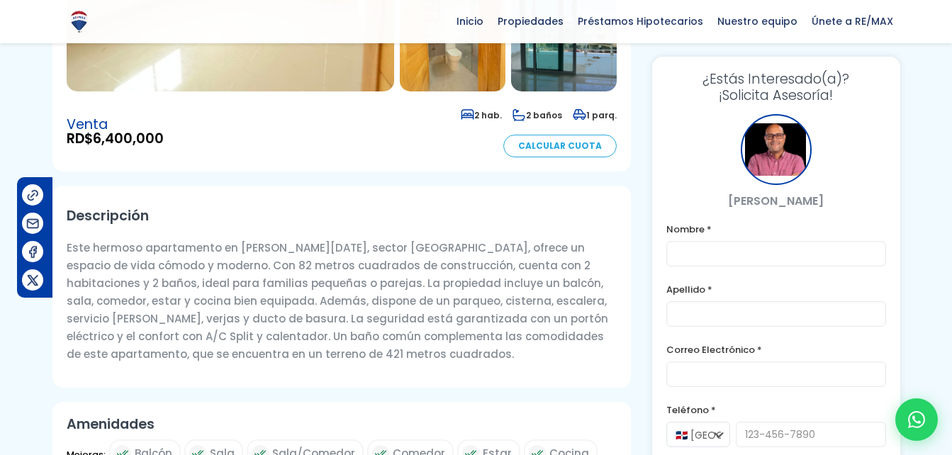
scroll to position [312, 0]
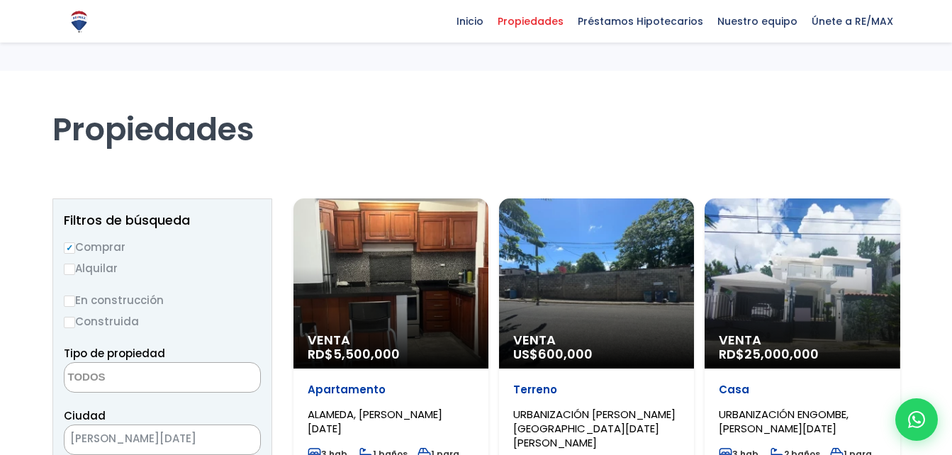
select select
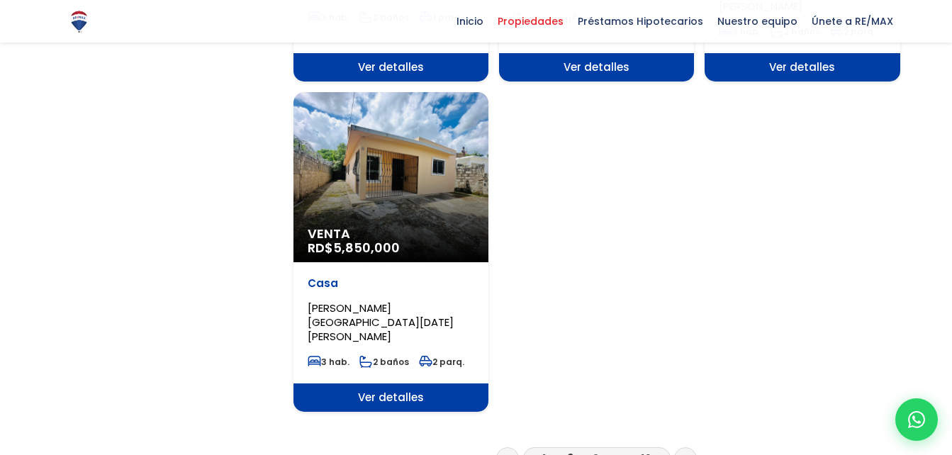
scroll to position [1815, 0]
